Goal: Contribute content

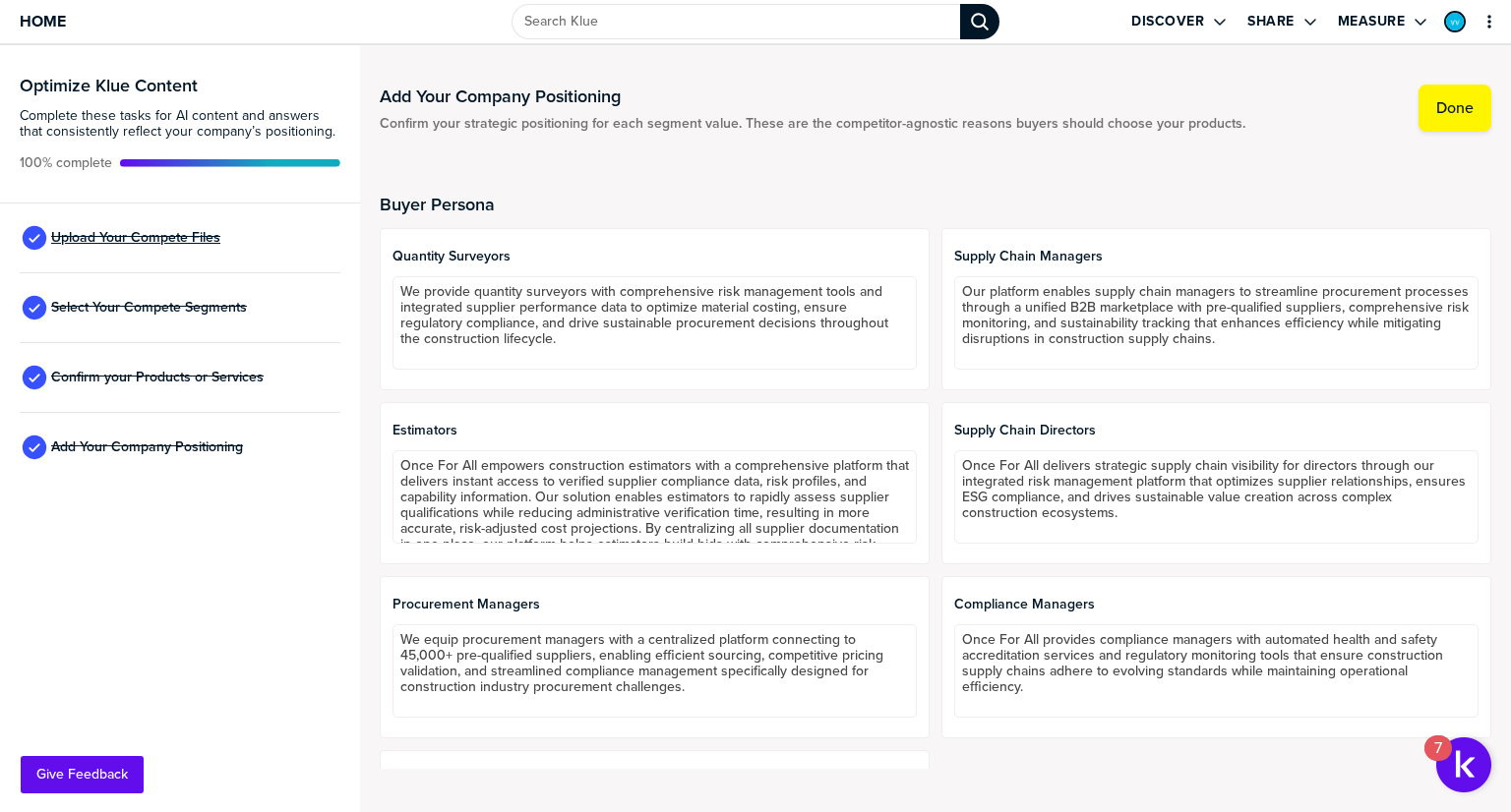
click at [169, 230] on span "Upload Your Compete Files" at bounding box center [135, 238] width 169 height 16
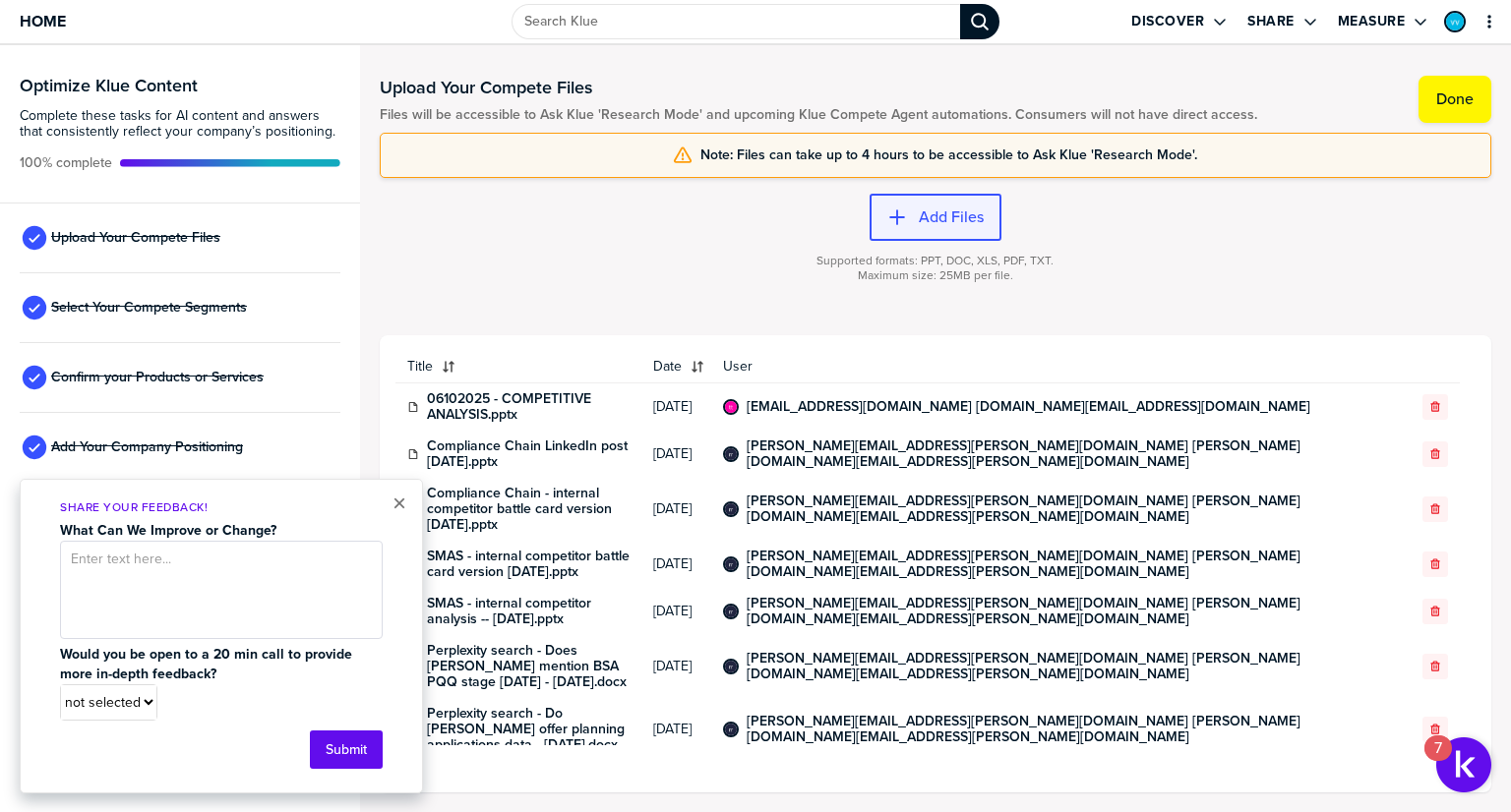
click at [920, 210] on label "Add Files" at bounding box center [951, 217] width 65 height 20
click at [927, 218] on label "Add Files" at bounding box center [951, 217] width 65 height 20
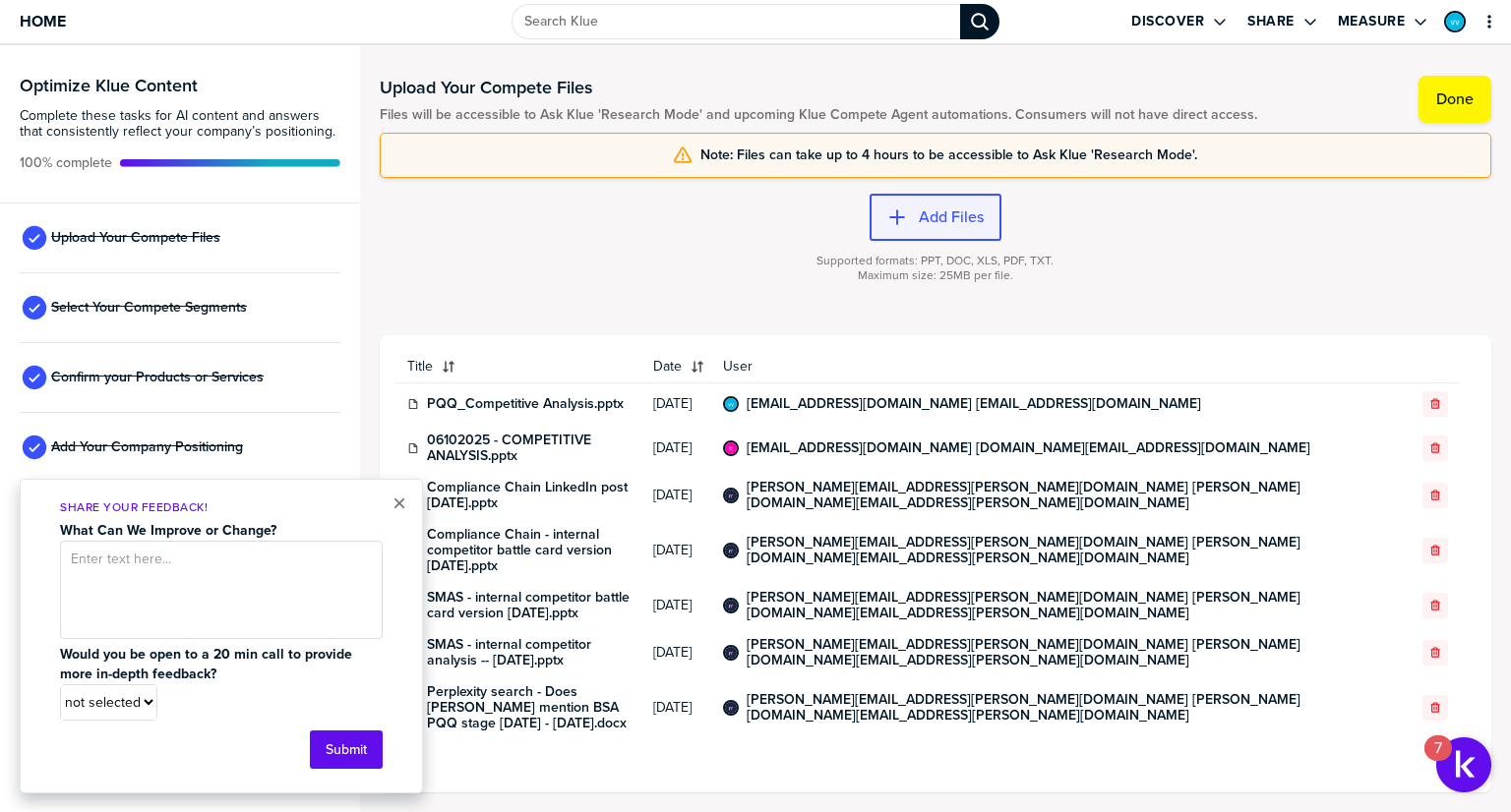
click at [943, 216] on label "Add Files" at bounding box center [951, 217] width 65 height 20
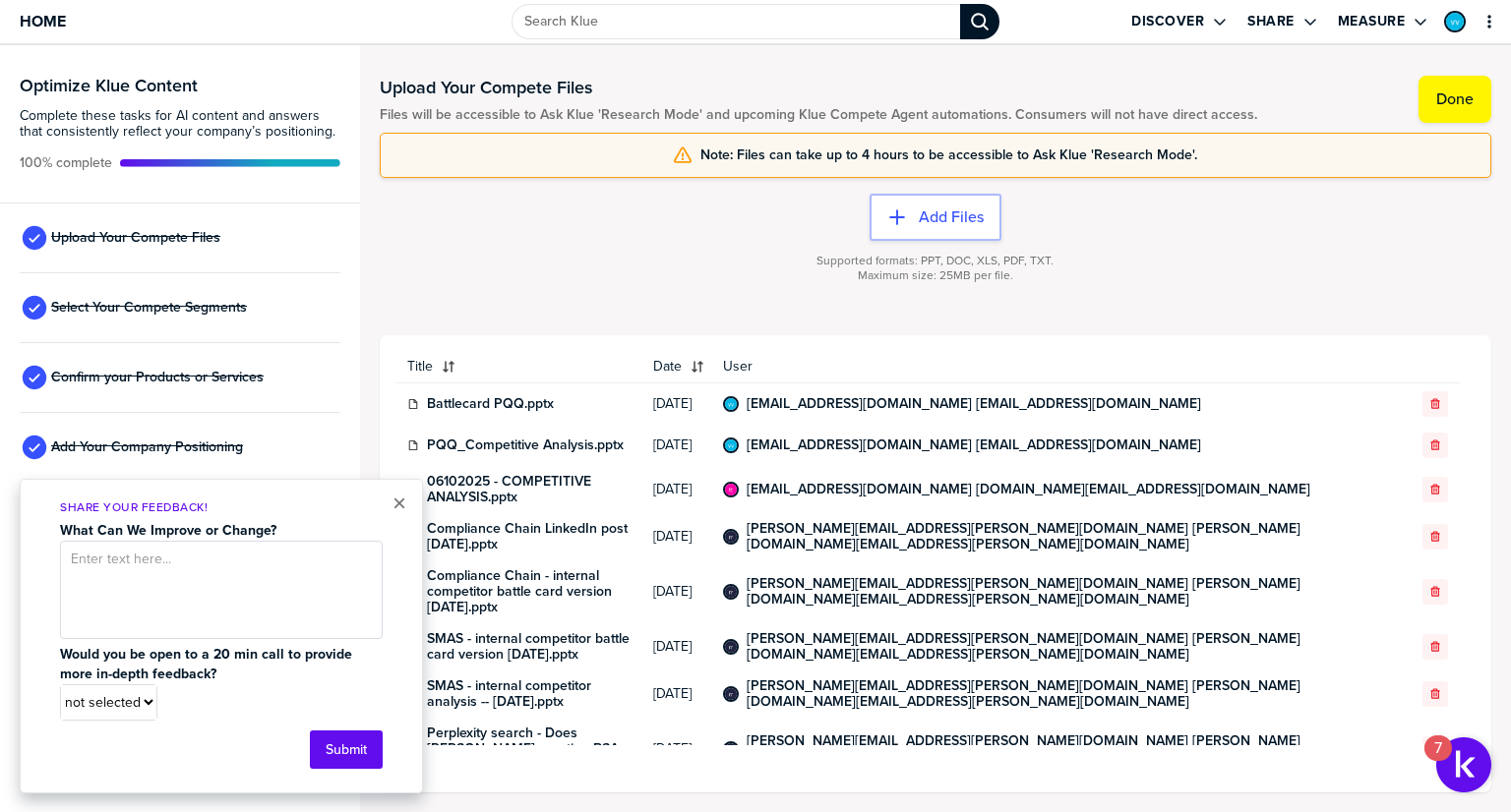
click at [410, 498] on div "× Share Your Feedback! What Can We Improve or Change? Would you be open to a 20…" at bounding box center [221, 635] width 404 height 315
click at [589, 280] on div "Supported formats: PPT, DOC, XLS, PDF, TXT. Maximum size: 25MB per file." at bounding box center [936, 280] width 1112 height 79
click at [929, 221] on label "Add Files" at bounding box center [951, 217] width 65 height 20
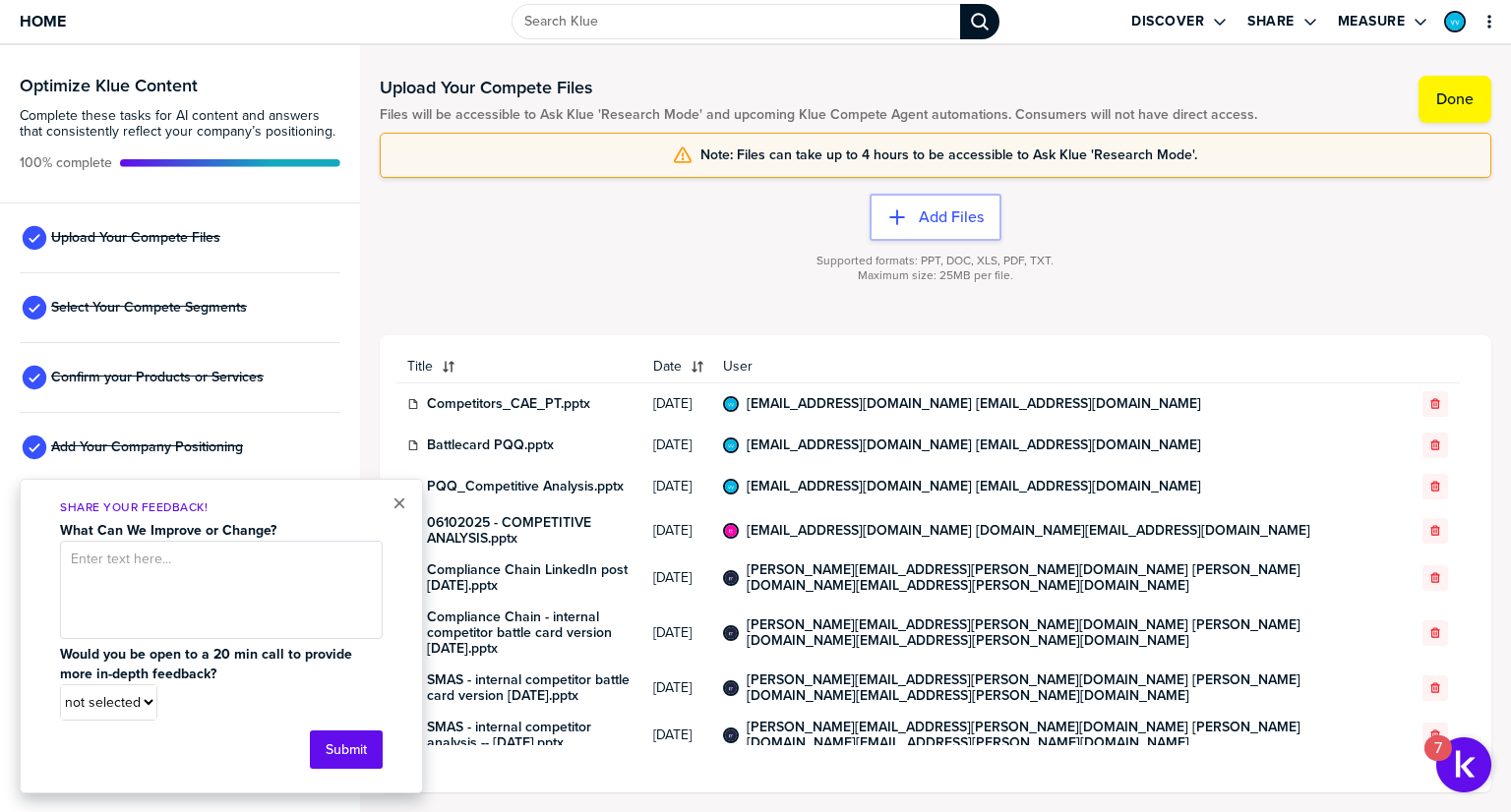
drag, startPoint x: 722, startPoint y: 260, endPoint x: 736, endPoint y: 284, distance: 27.8
click at [722, 260] on div "Supported formats: PPT, DOC, XLS, PDF, TXT. Maximum size: 25MB per file." at bounding box center [936, 280] width 1112 height 79
